Goal: Find specific page/section: Find specific page/section

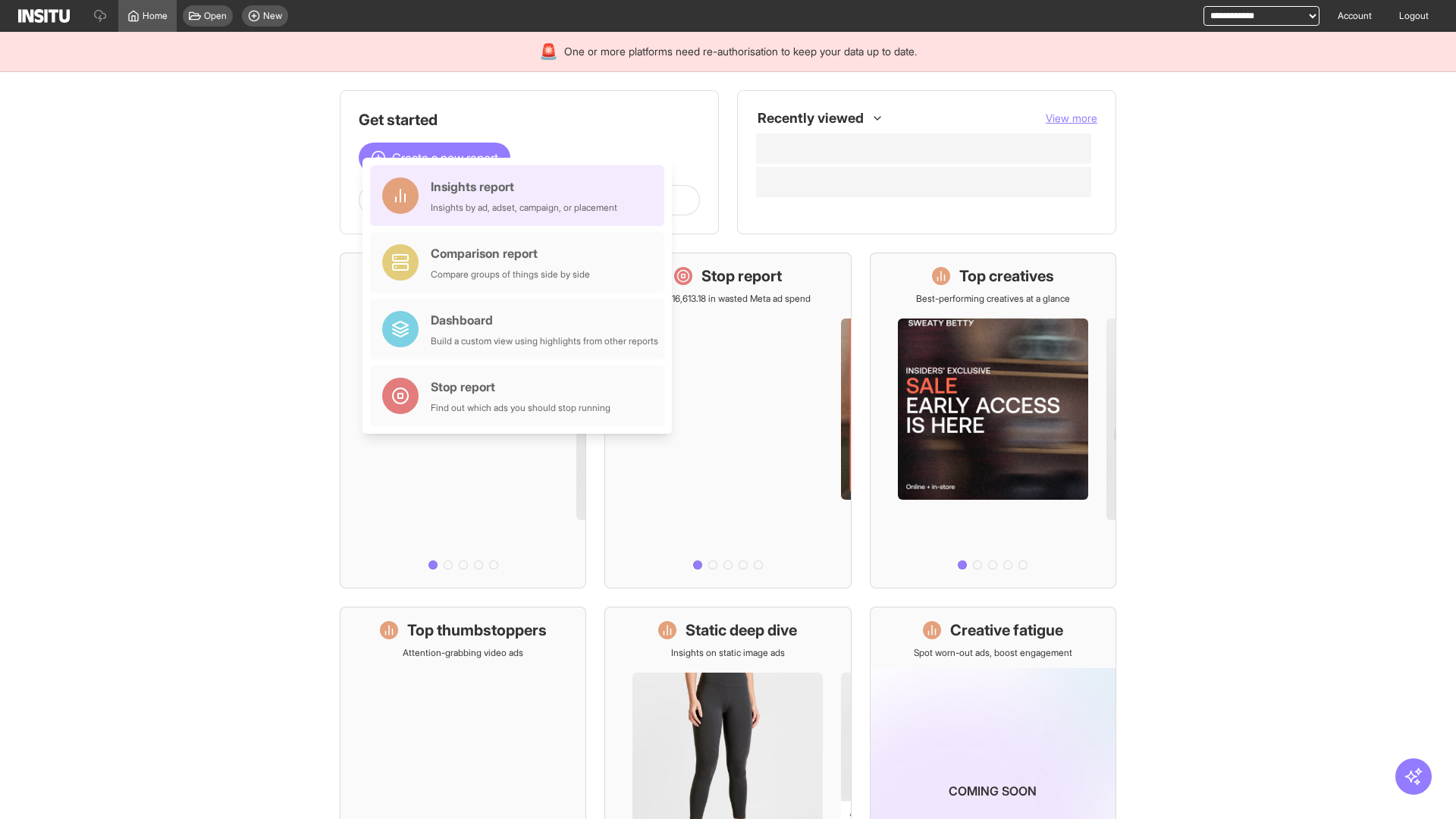
click at [521, 195] on div "Insights report Insights by ad, adset, campaign, or placement" at bounding box center [523, 195] width 186 height 36
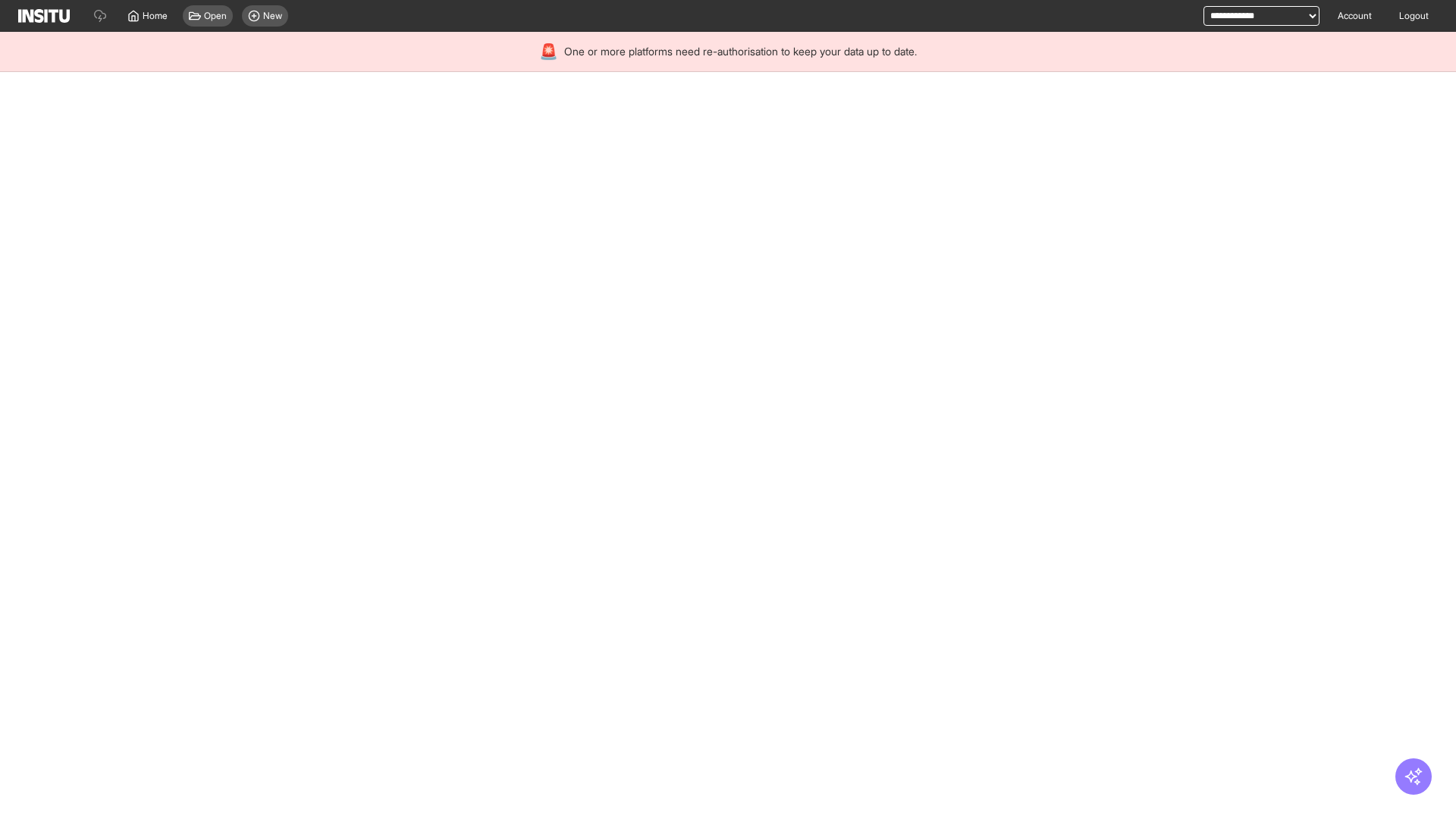
select select "**"
